Goal: Task Accomplishment & Management: Complete application form

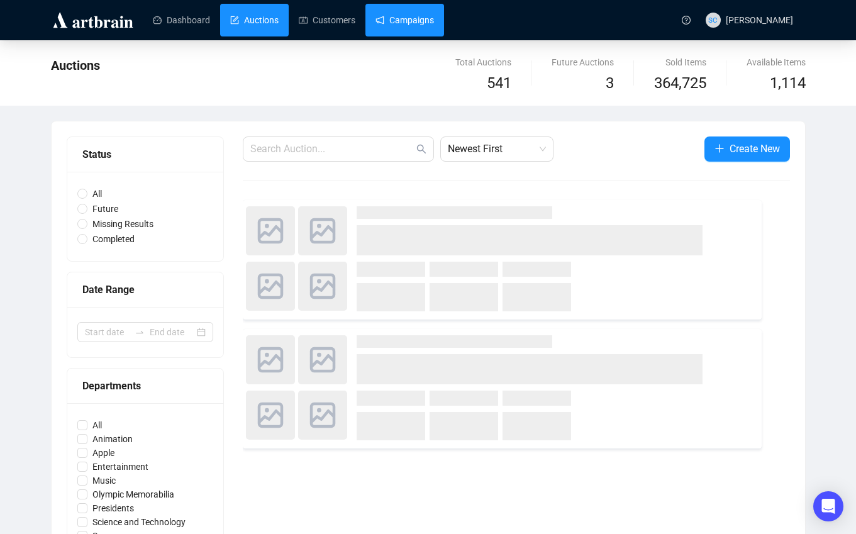
click at [424, 18] on link "Campaigns" at bounding box center [405, 20] width 59 height 33
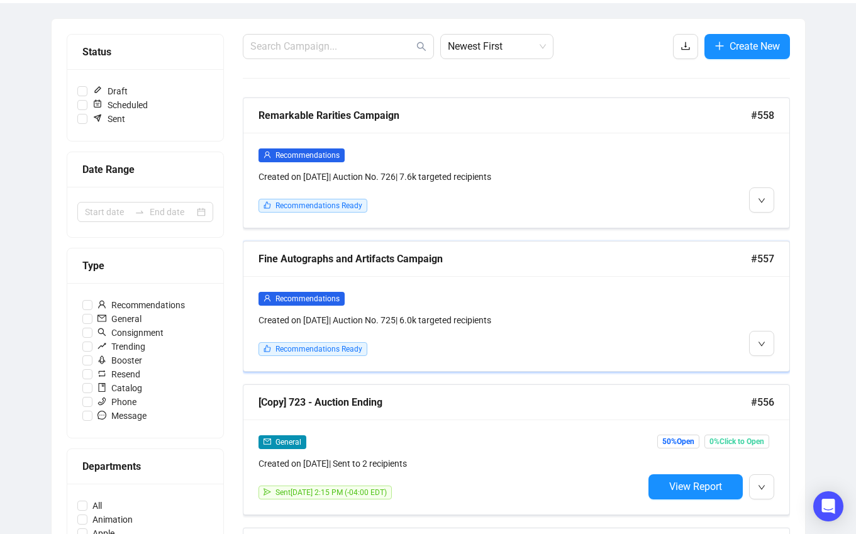
scroll to position [140, 0]
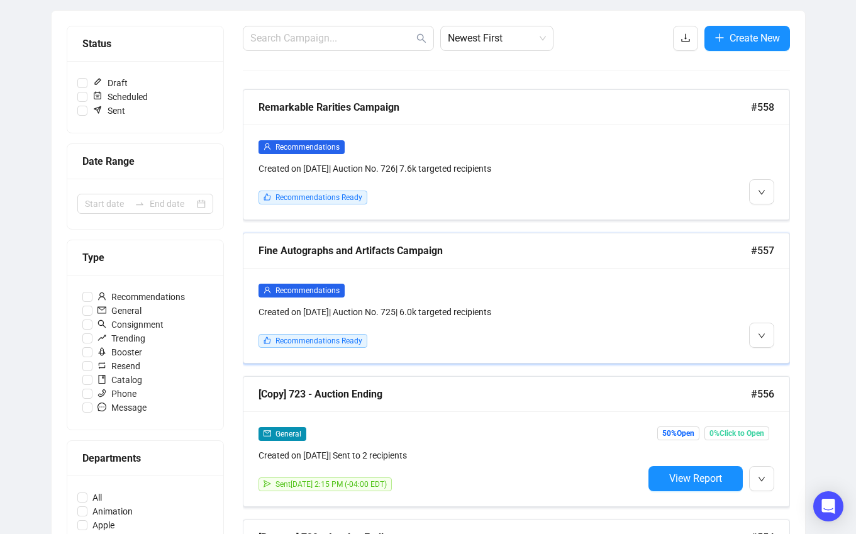
click at [642, 283] on div "Recommendations" at bounding box center [451, 290] width 385 height 14
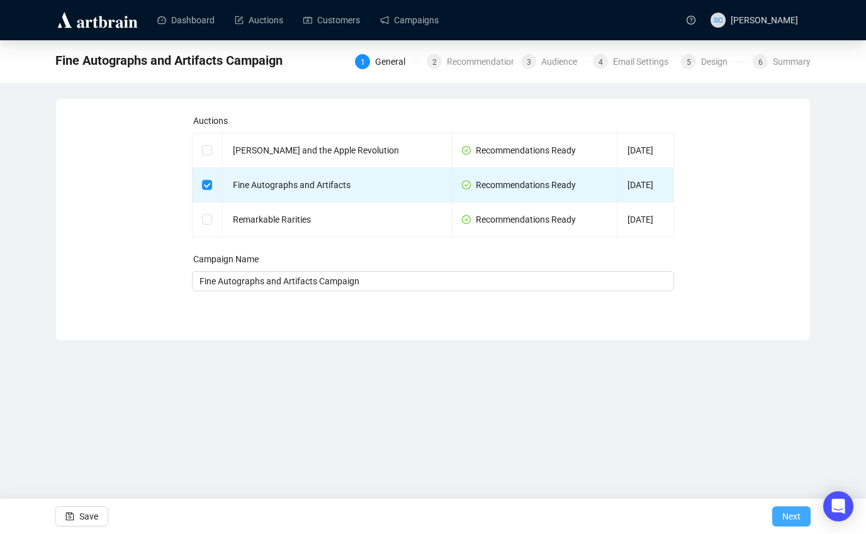
click at [790, 511] on span "Next" at bounding box center [791, 516] width 18 height 35
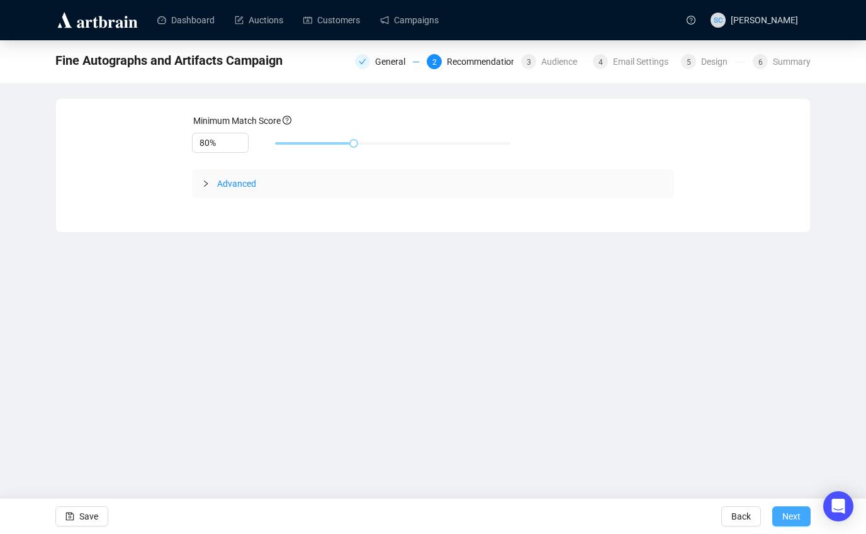
click at [782, 515] on span "Next" at bounding box center [791, 516] width 18 height 35
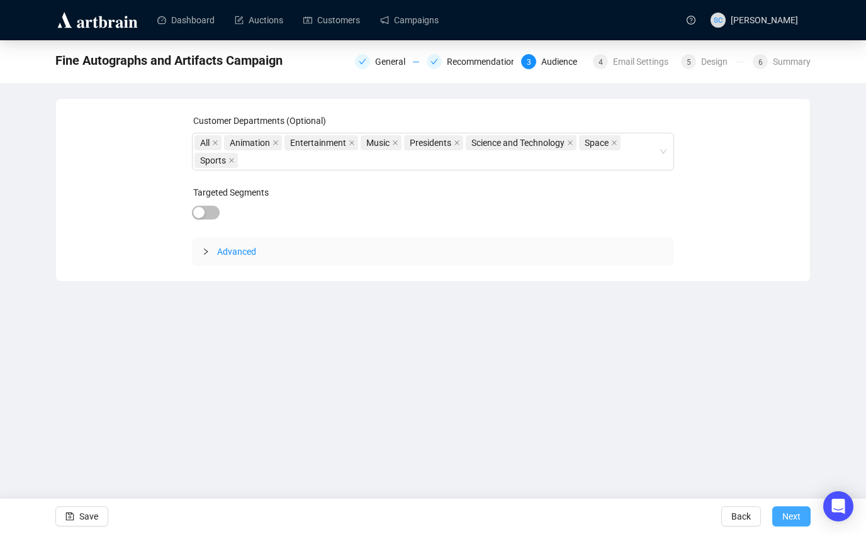
click at [783, 515] on span "Next" at bounding box center [791, 516] width 18 height 35
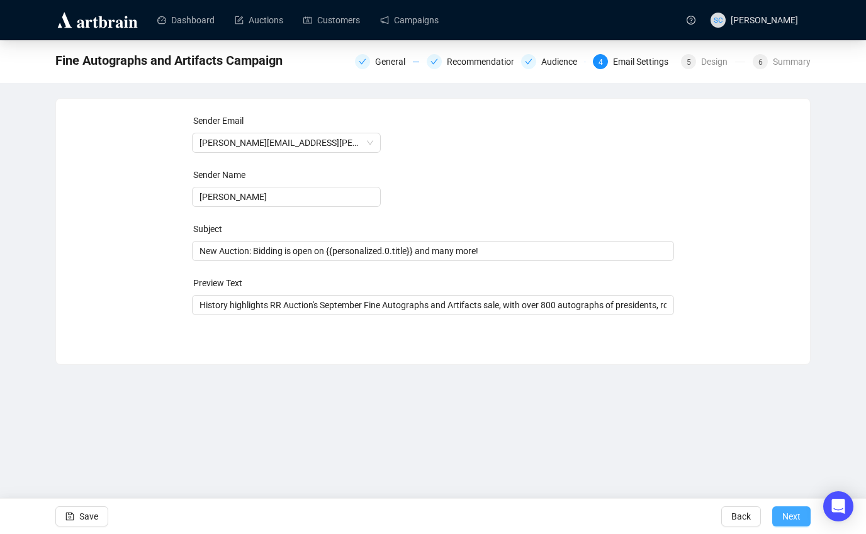
click at [786, 518] on span "Next" at bounding box center [791, 516] width 18 height 35
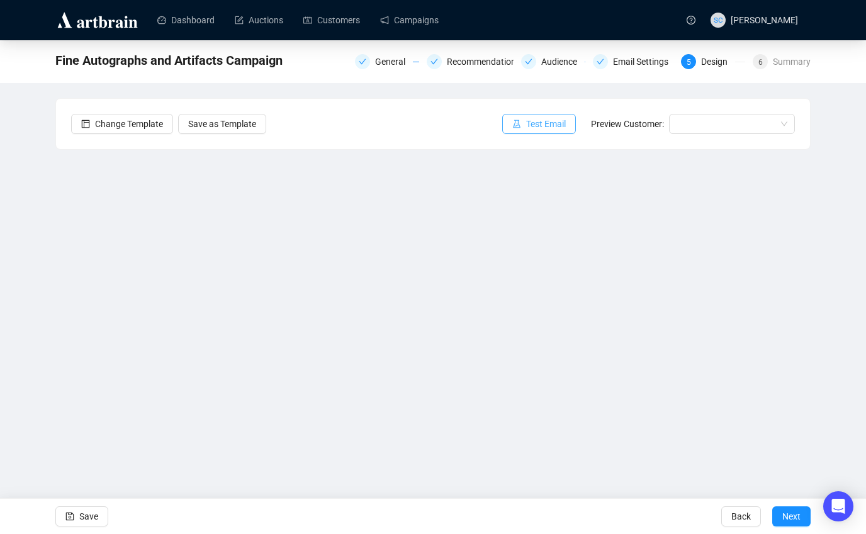
click at [526, 124] on span "Test Email" at bounding box center [546, 124] width 40 height 14
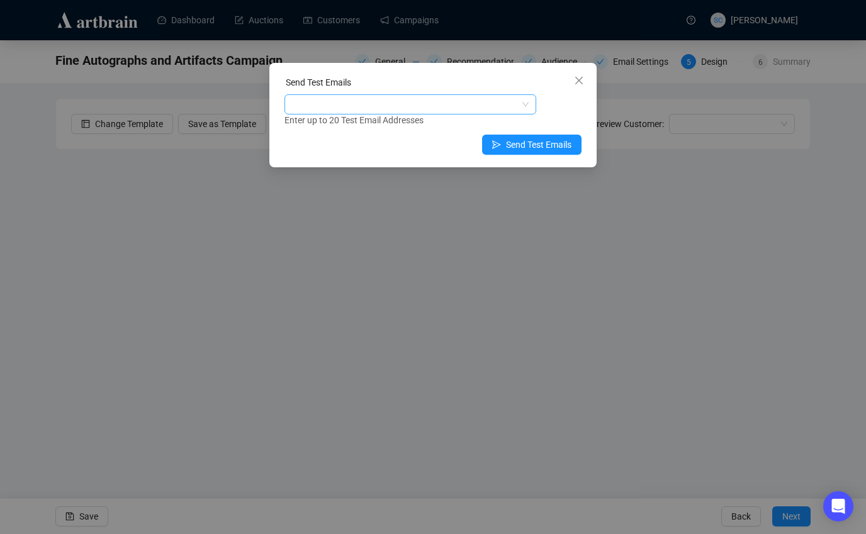
click at [436, 97] on div at bounding box center [403, 105] width 233 height 18
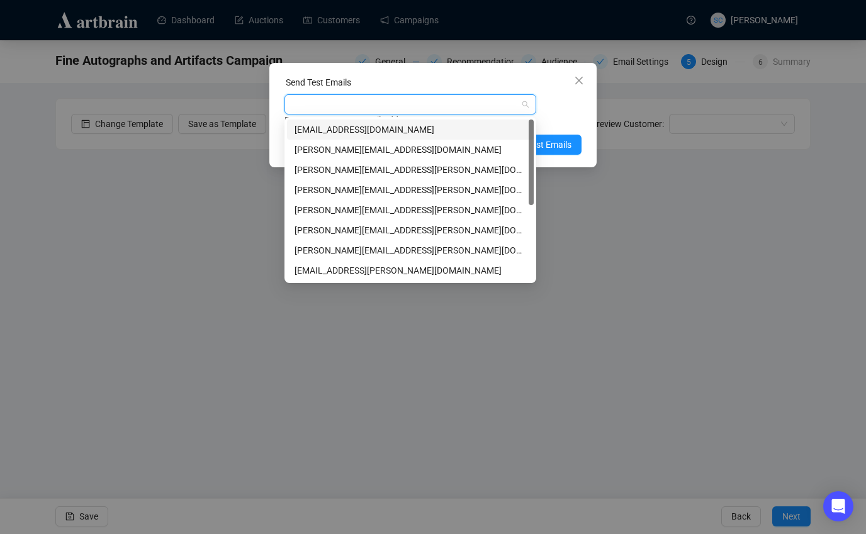
type input "s"
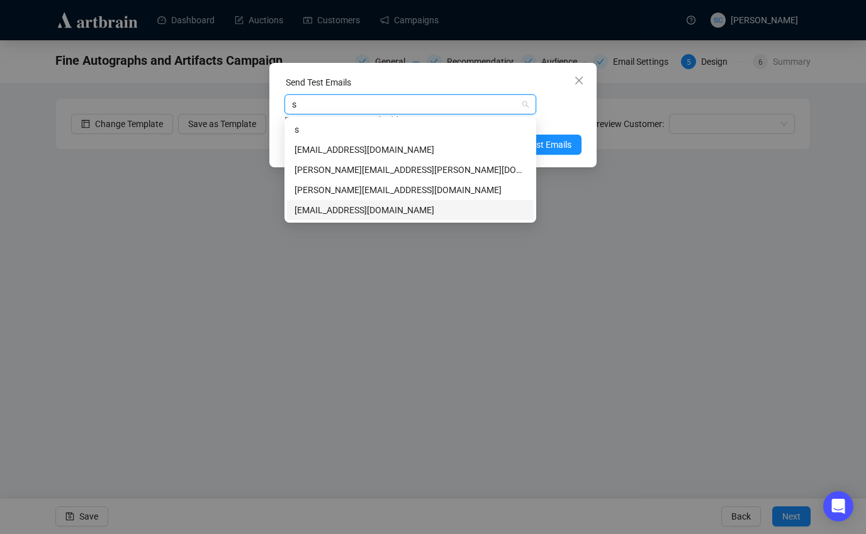
click at [384, 209] on div "[EMAIL_ADDRESS][DOMAIN_NAME]" at bounding box center [410, 210] width 232 height 14
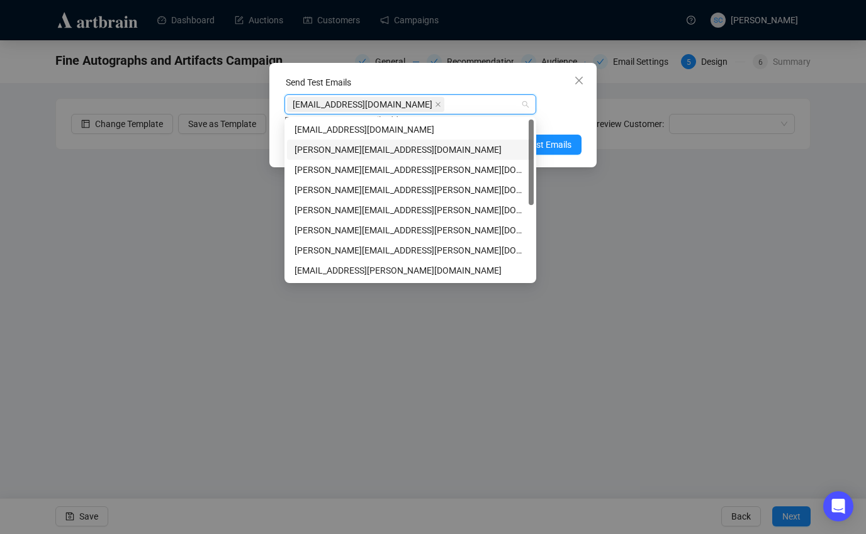
click at [566, 123] on div "Enter up to 20 Test Email Addresses" at bounding box center [432, 120] width 297 height 14
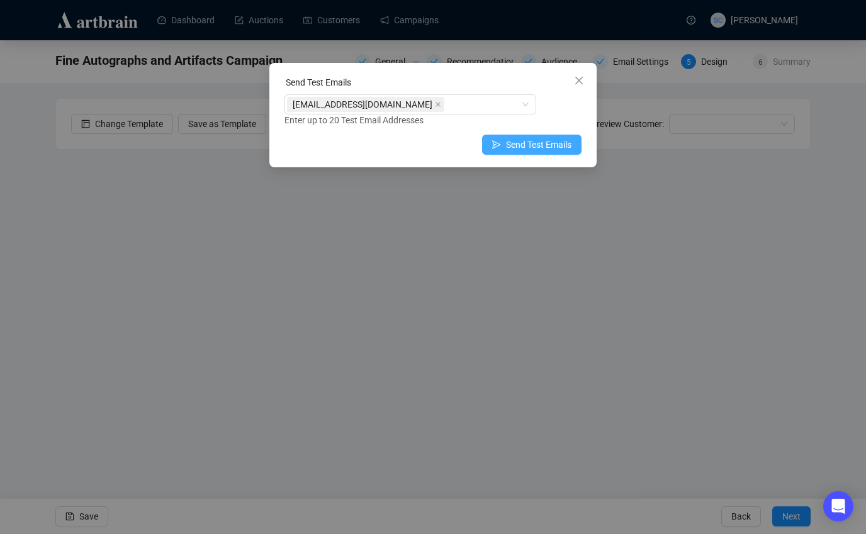
click at [546, 141] on span "Send Test Emails" at bounding box center [538, 145] width 65 height 14
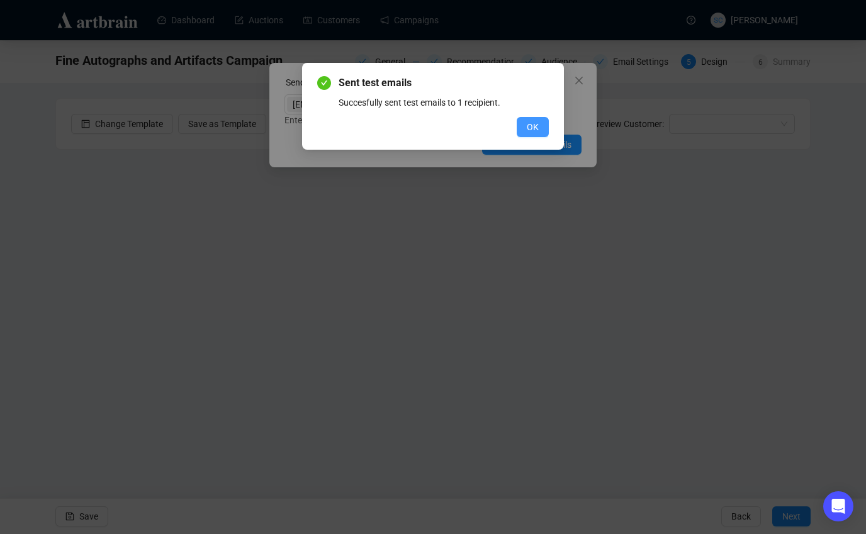
click at [537, 120] on button "OK" at bounding box center [532, 127] width 32 height 20
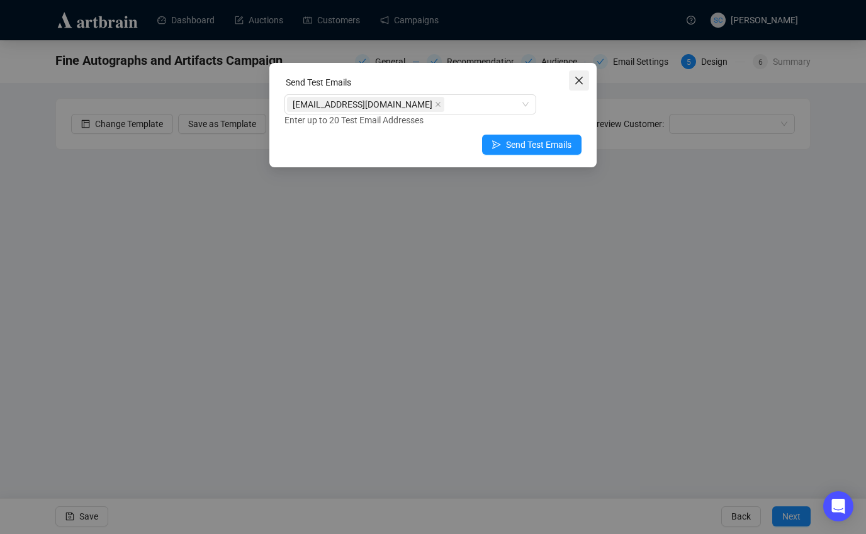
click at [580, 78] on icon "close" at bounding box center [579, 80] width 10 height 10
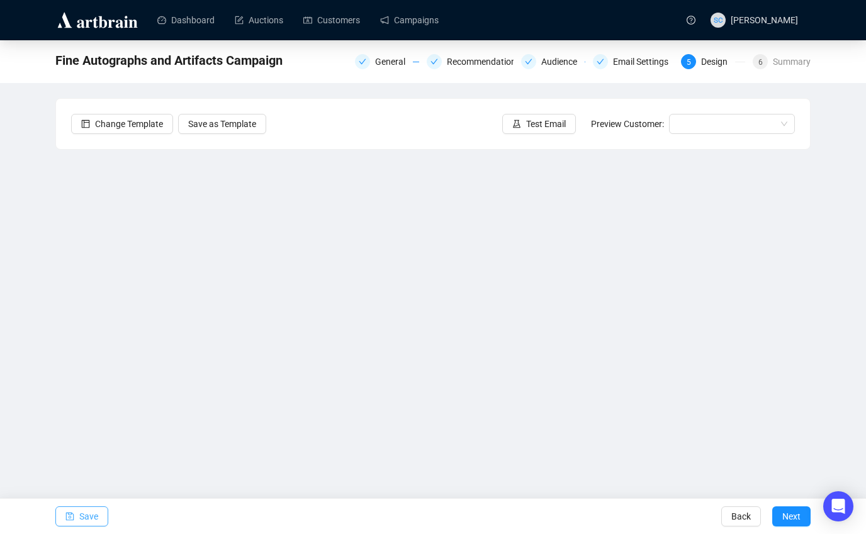
click at [83, 516] on span "Save" at bounding box center [88, 516] width 19 height 35
